Goal: Find contact information: Find contact information

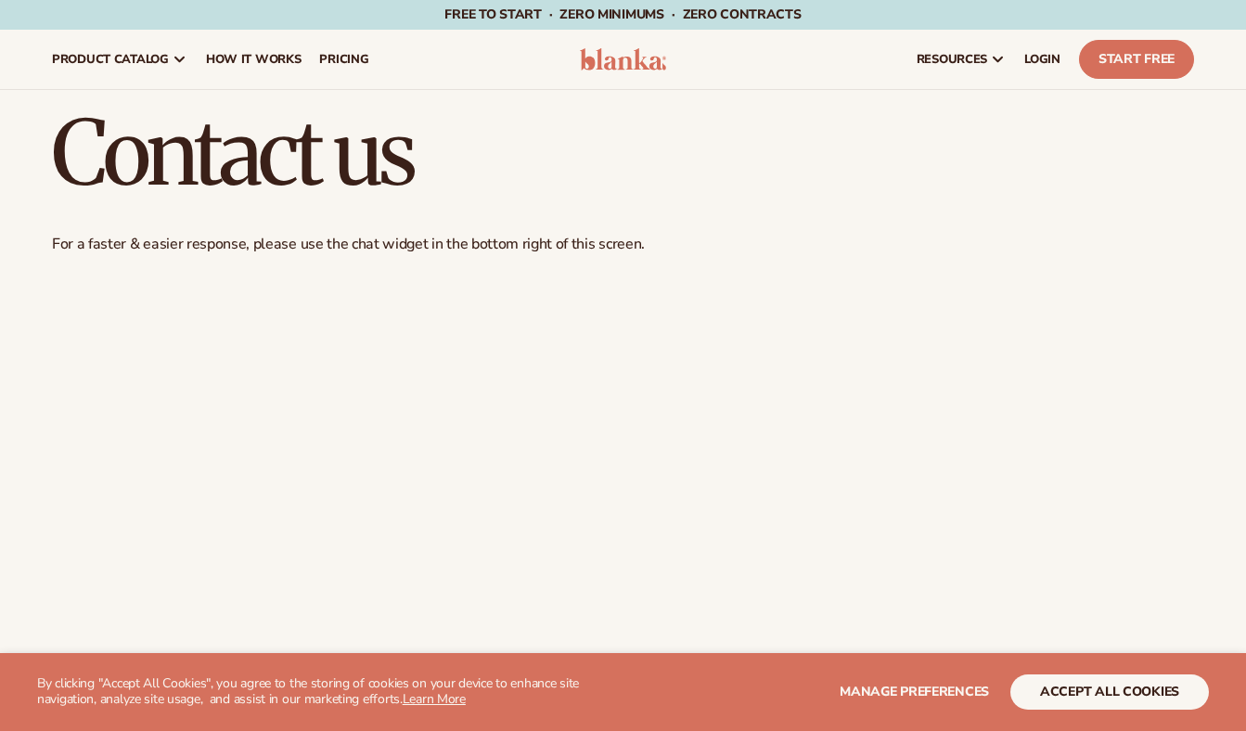
scroll to position [1394, 0]
